Goal: Find specific page/section

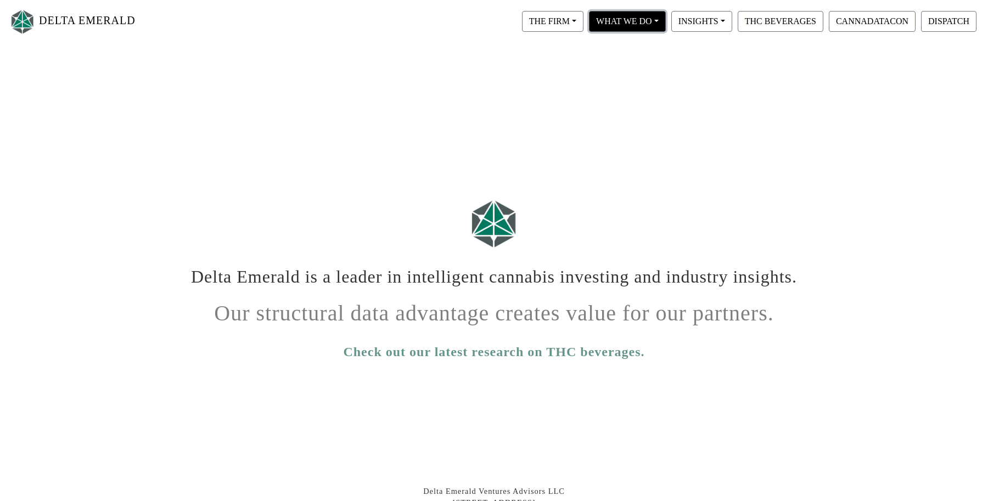
click at [648, 20] on button "WHAT WE DO" at bounding box center [627, 21] width 77 height 21
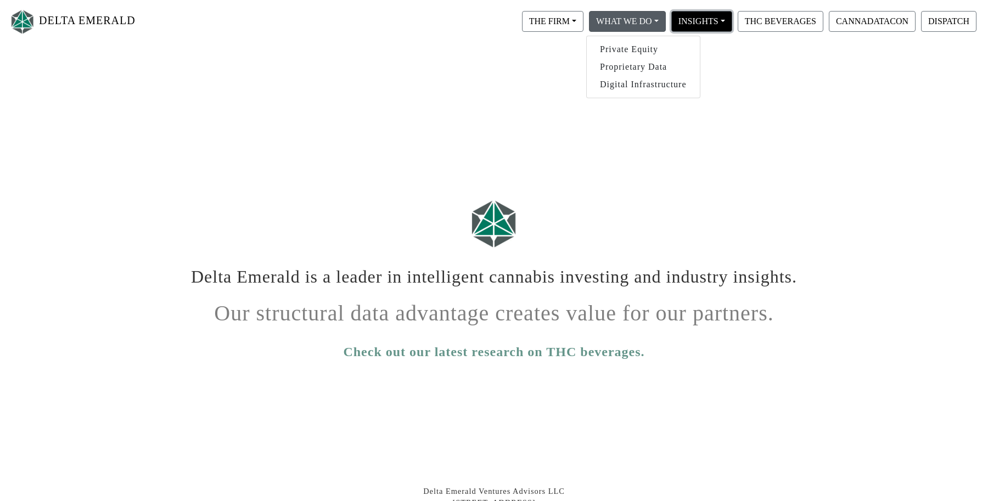
click at [698, 21] on button "INSIGHTS" at bounding box center [701, 21] width 61 height 21
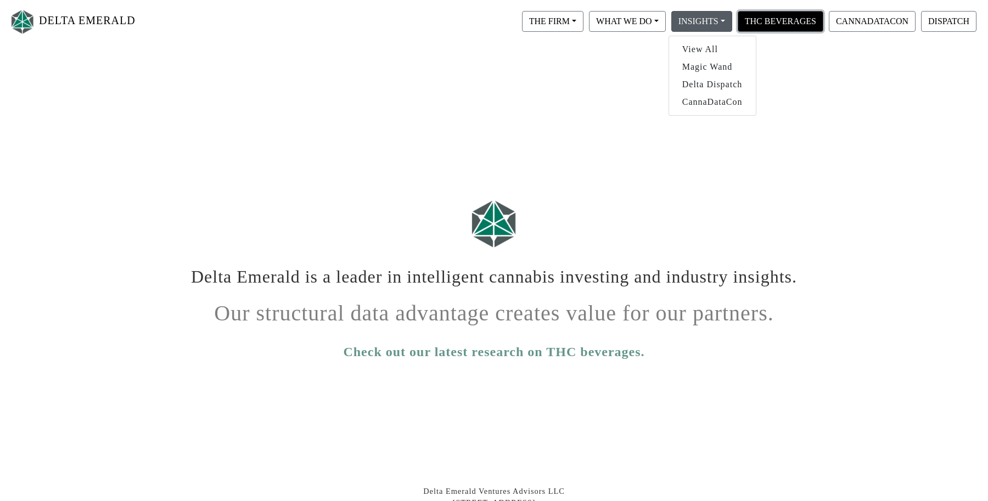
click at [763, 21] on button "THC BEVERAGES" at bounding box center [781, 21] width 86 height 21
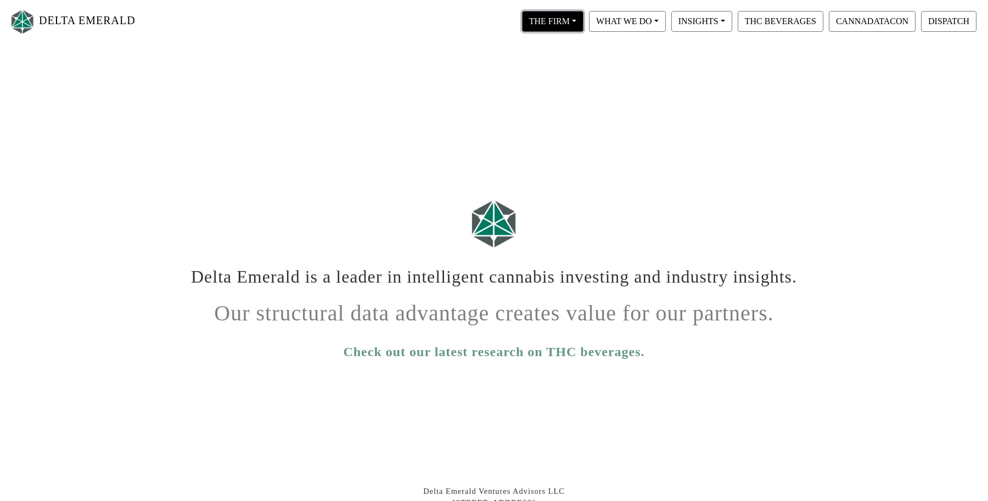
click at [569, 27] on button "THE FIRM" at bounding box center [552, 21] width 61 height 21
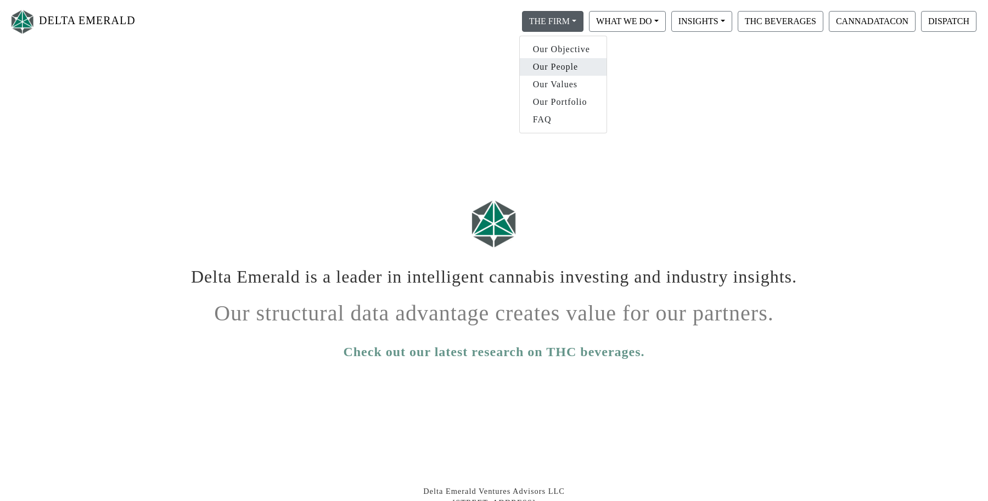
click at [567, 69] on link "Our People" at bounding box center [563, 67] width 87 height 18
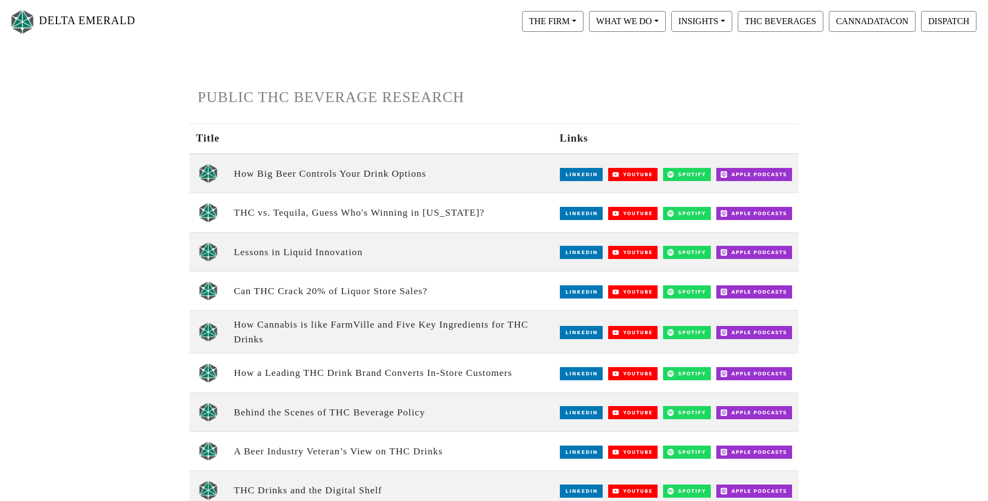
scroll to position [79, 0]
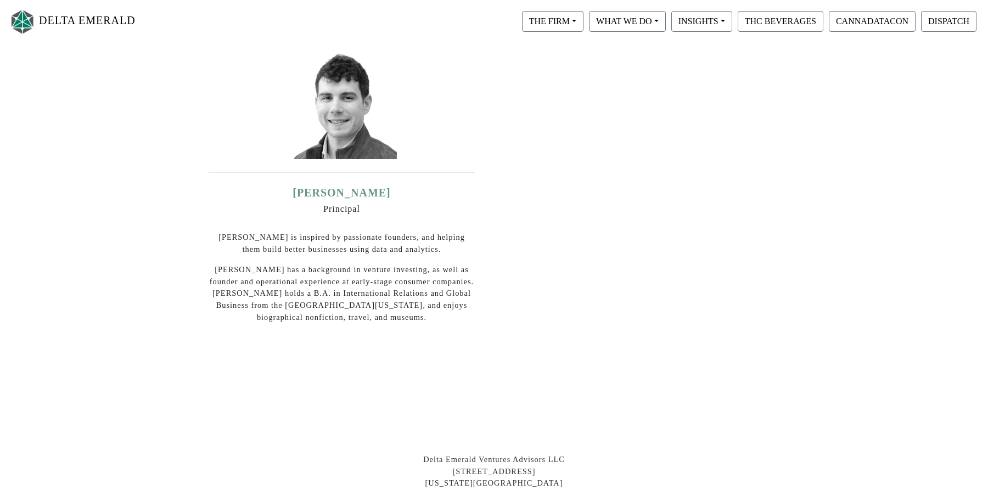
scroll to position [562, 0]
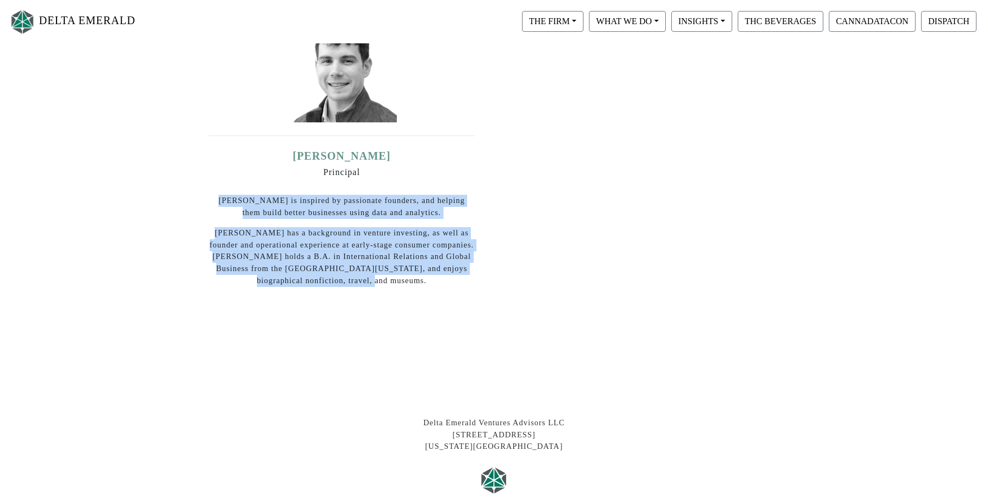
drag, startPoint x: 210, startPoint y: 187, endPoint x: 490, endPoint y: 267, distance: 291.3
click at [490, 267] on div "[PERSON_NAME] Principal [PERSON_NAME] is inspired by passionate founders, and h…" at bounding box center [341, 153] width 305 height 331
copy div "[PERSON_NAME] is inspired by passionate founders, and helping them build better…"
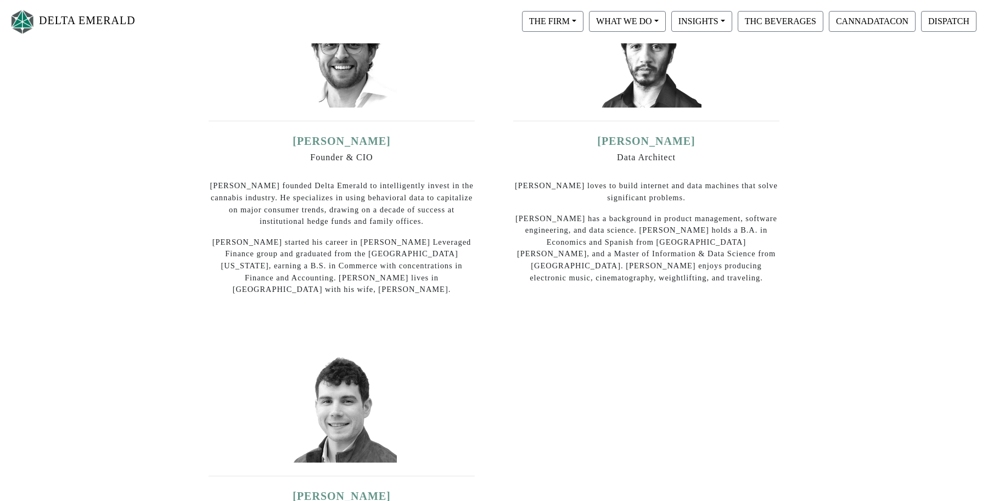
scroll to position [0, 0]
